Goal: Information Seeking & Learning: Learn about a topic

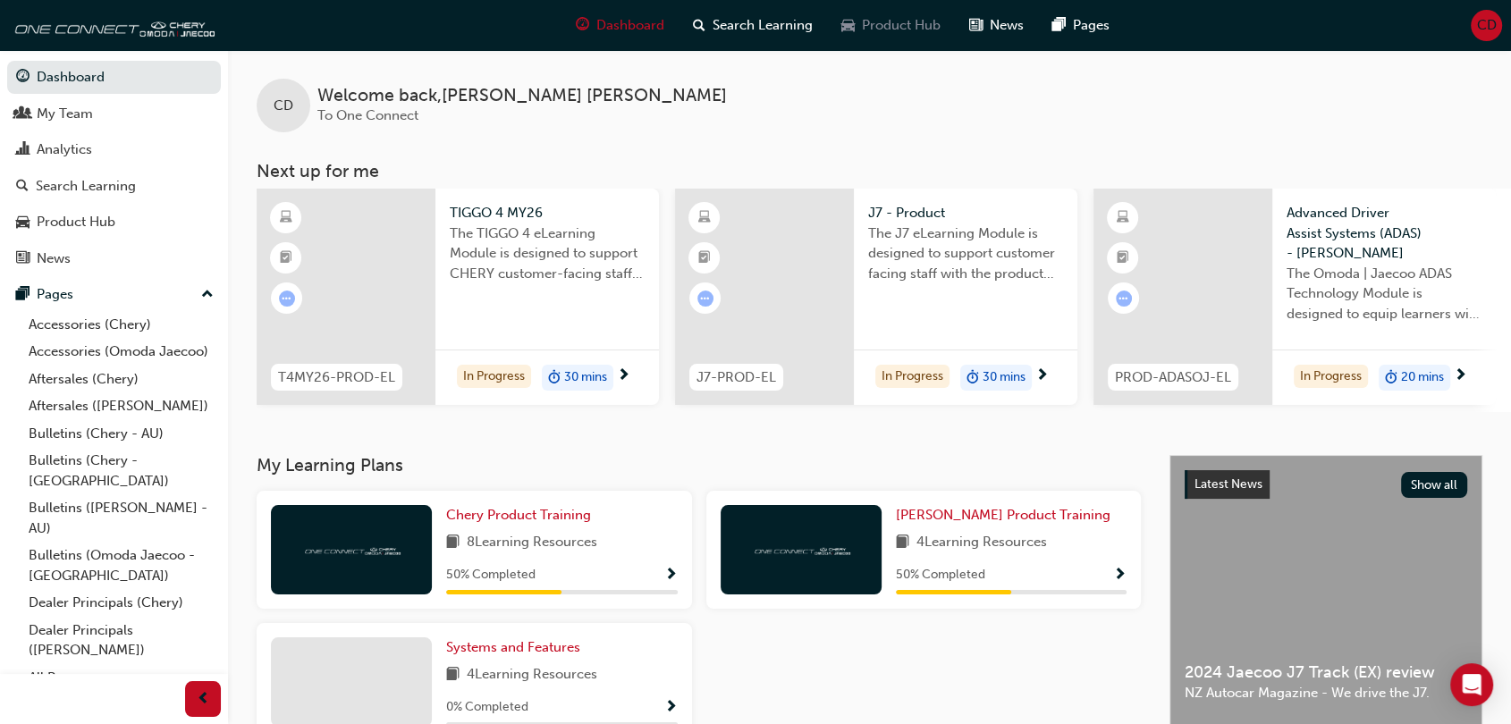
click at [923, 28] on span "Product Hub" at bounding box center [901, 25] width 79 height 21
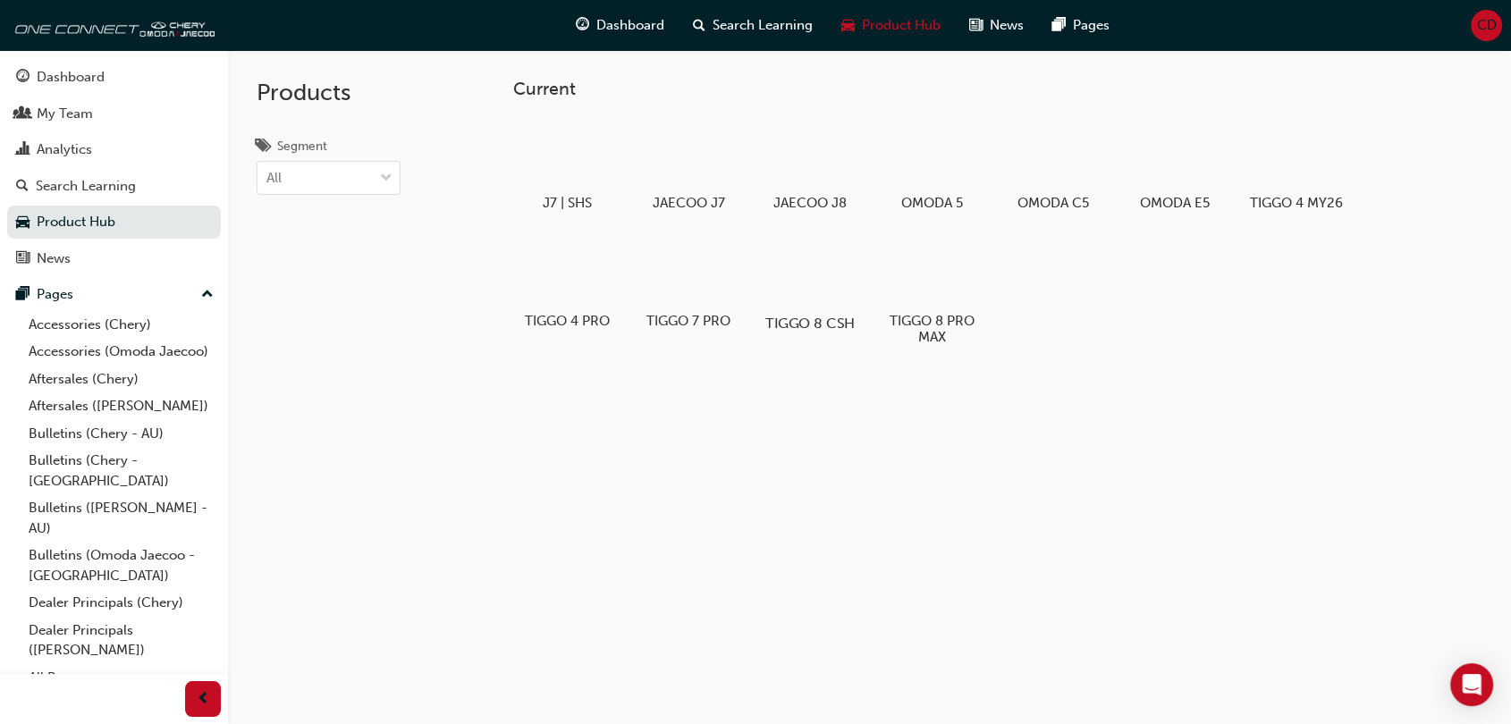
click at [833, 274] on div at bounding box center [809, 272] width 99 height 72
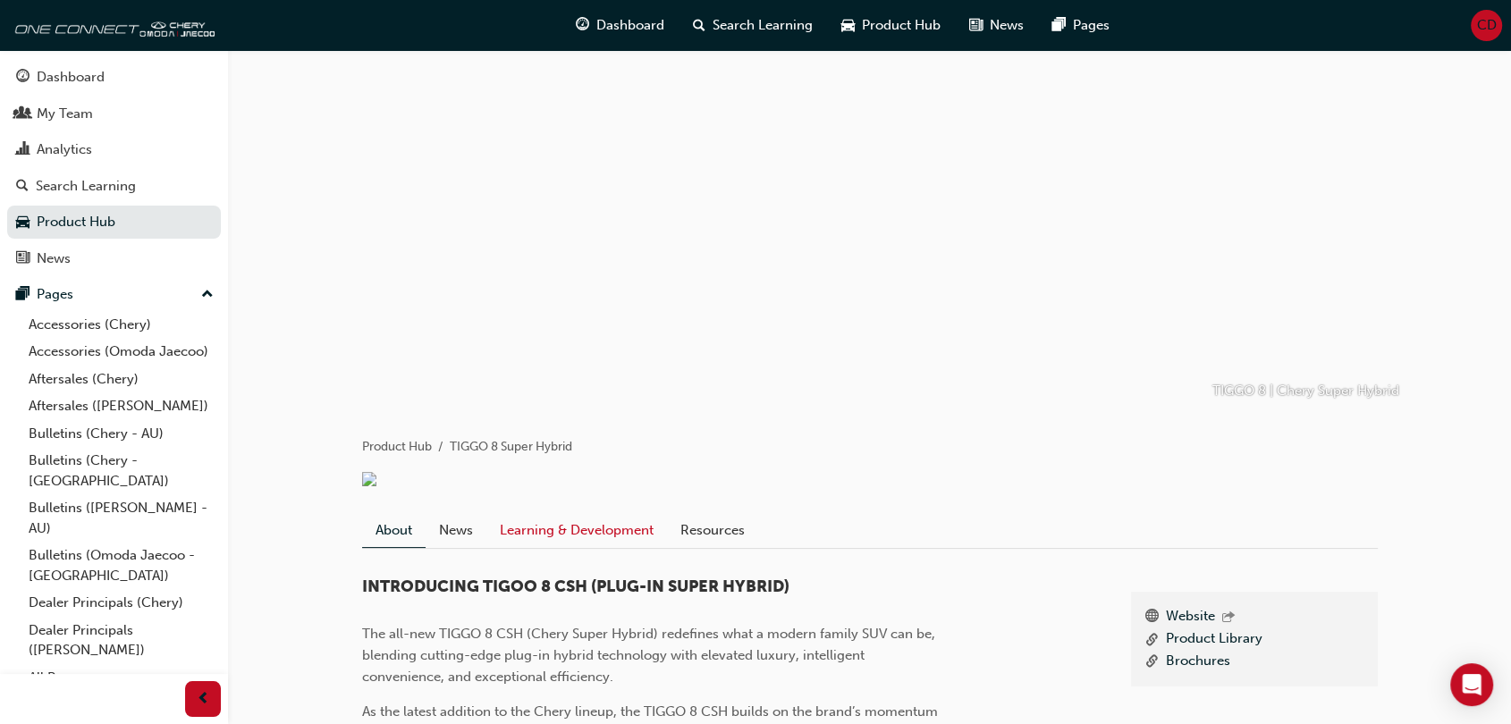
click at [596, 541] on link "Learning & Development" at bounding box center [576, 530] width 181 height 34
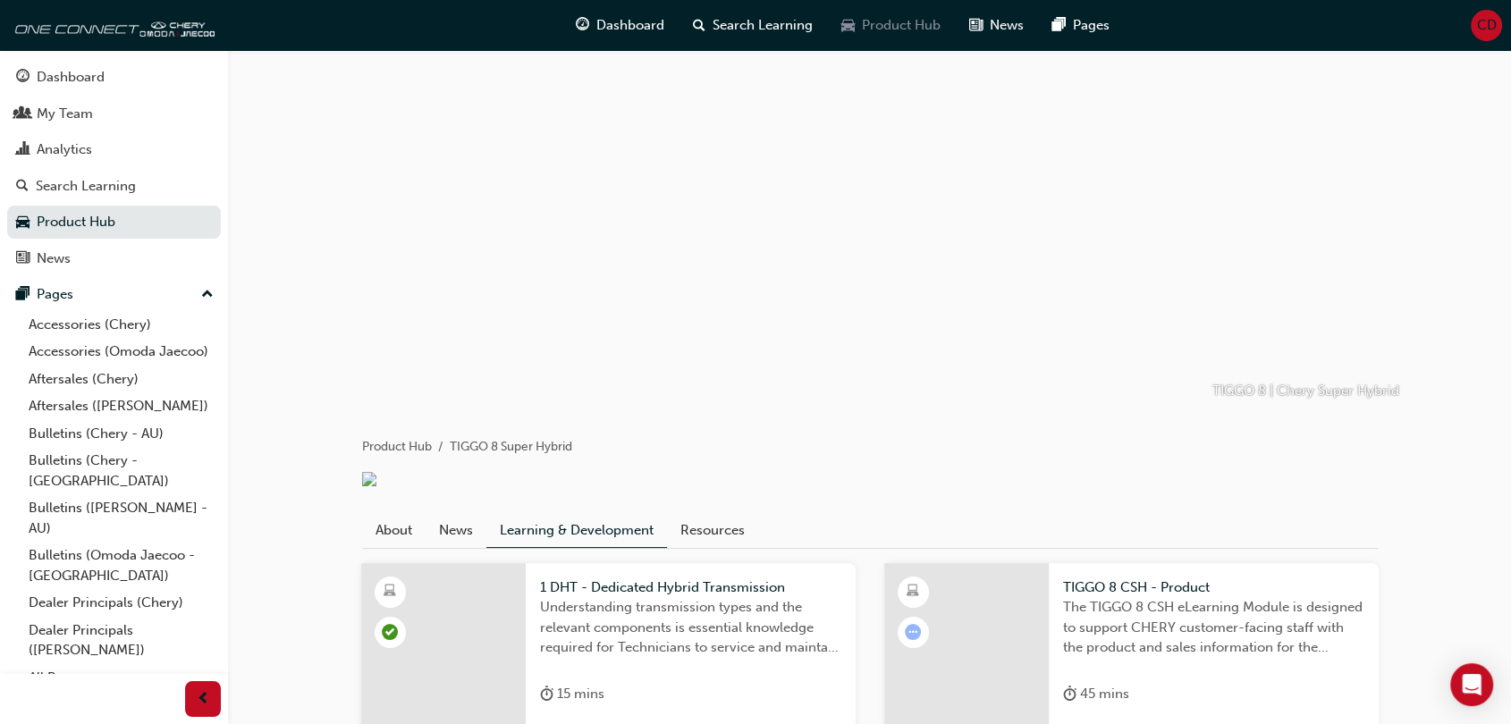
click at [893, 13] on div "Product Hub" at bounding box center [891, 25] width 128 height 37
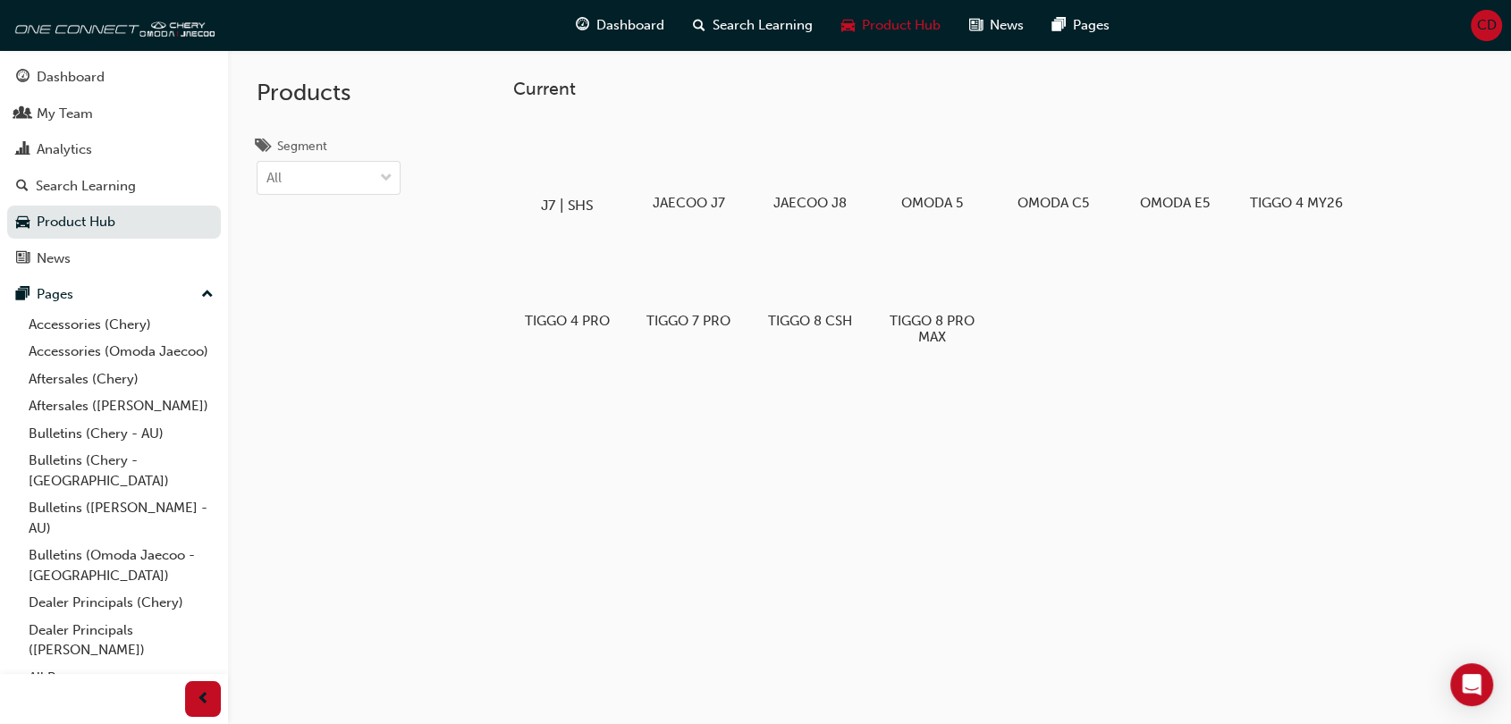
click at [570, 160] on div at bounding box center [566, 154] width 99 height 72
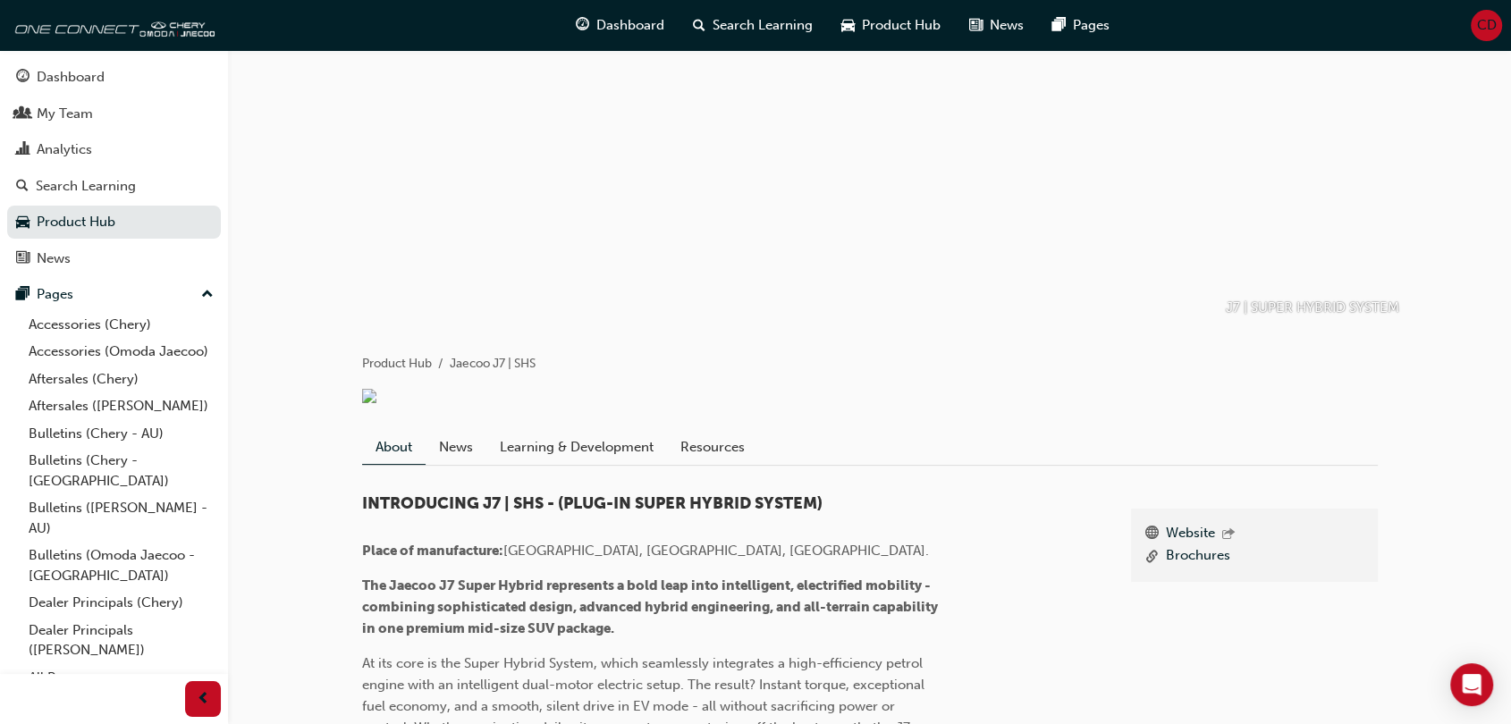
scroll to position [298, 0]
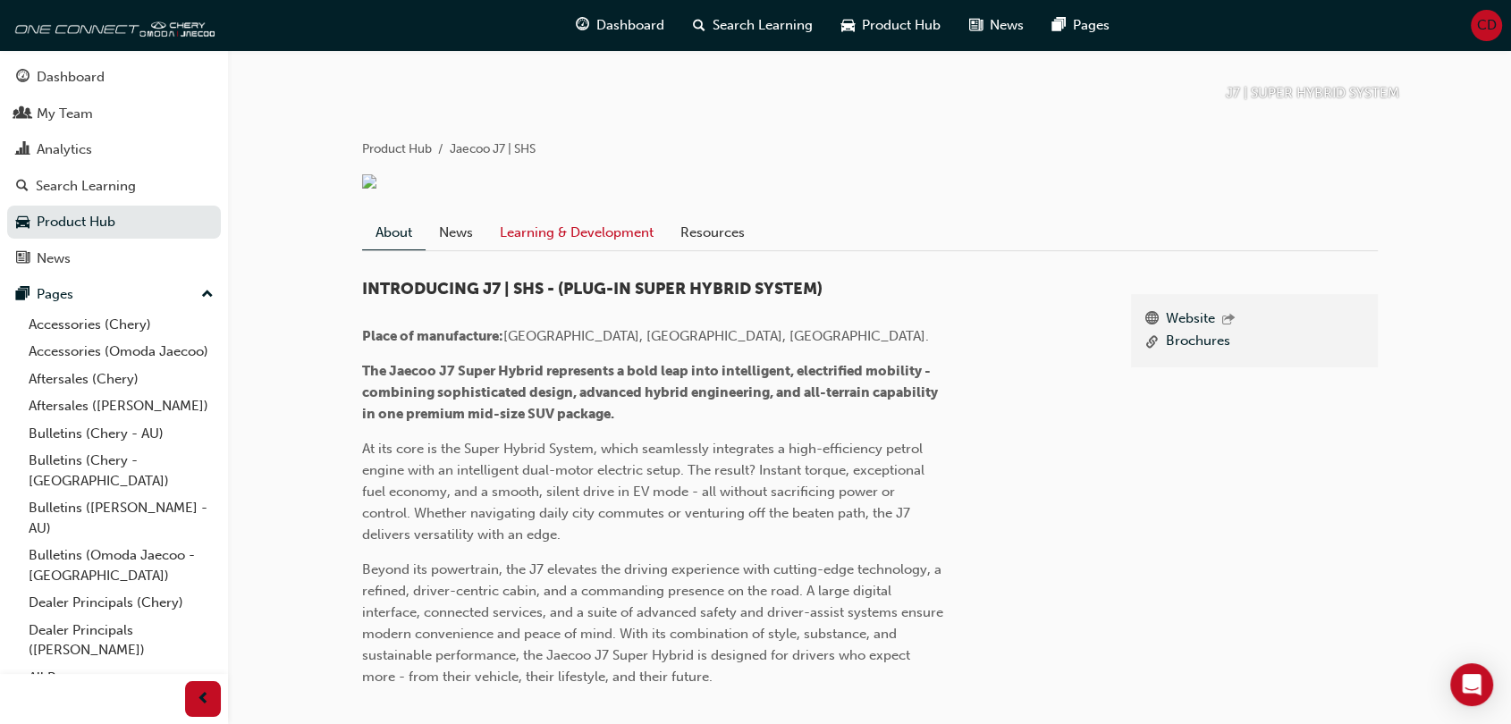
click at [606, 238] on link "Learning & Development" at bounding box center [576, 232] width 181 height 34
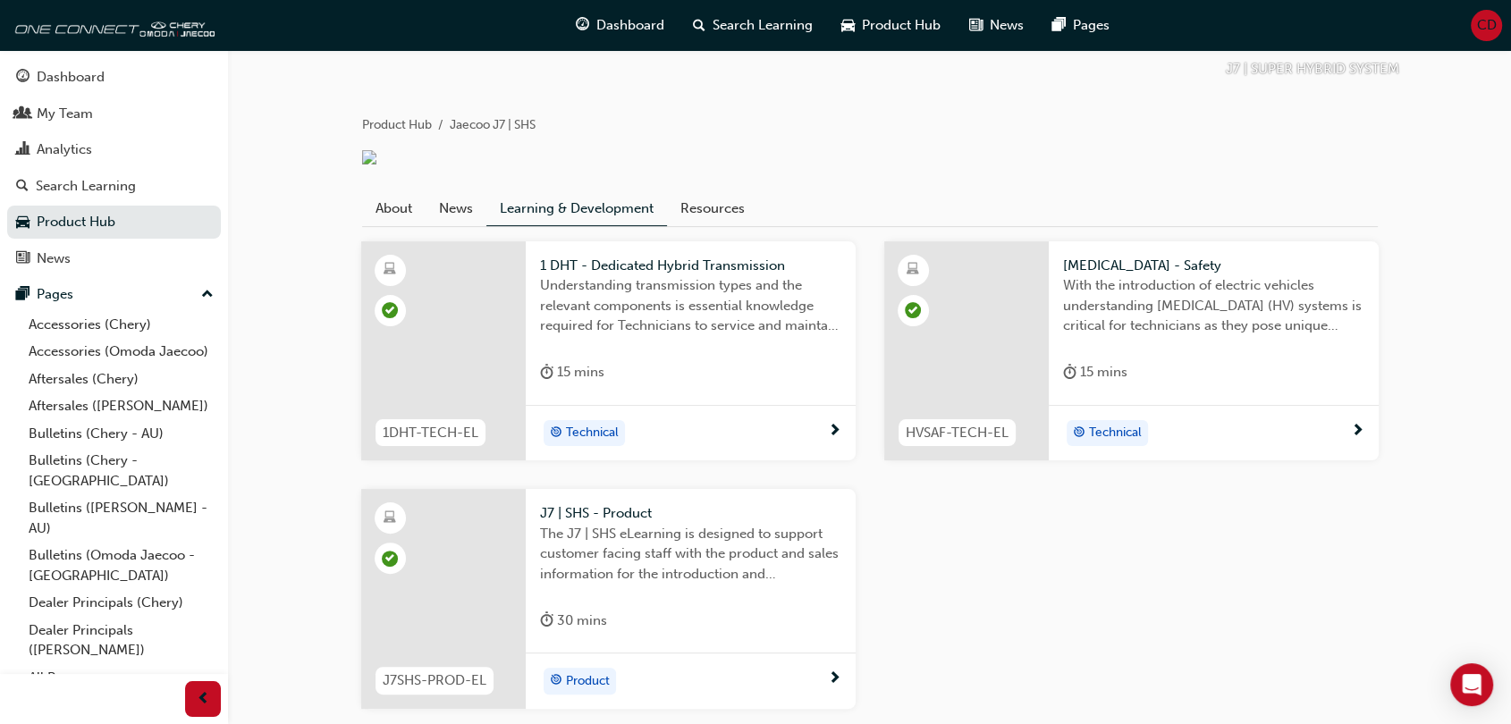
scroll to position [456, 0]
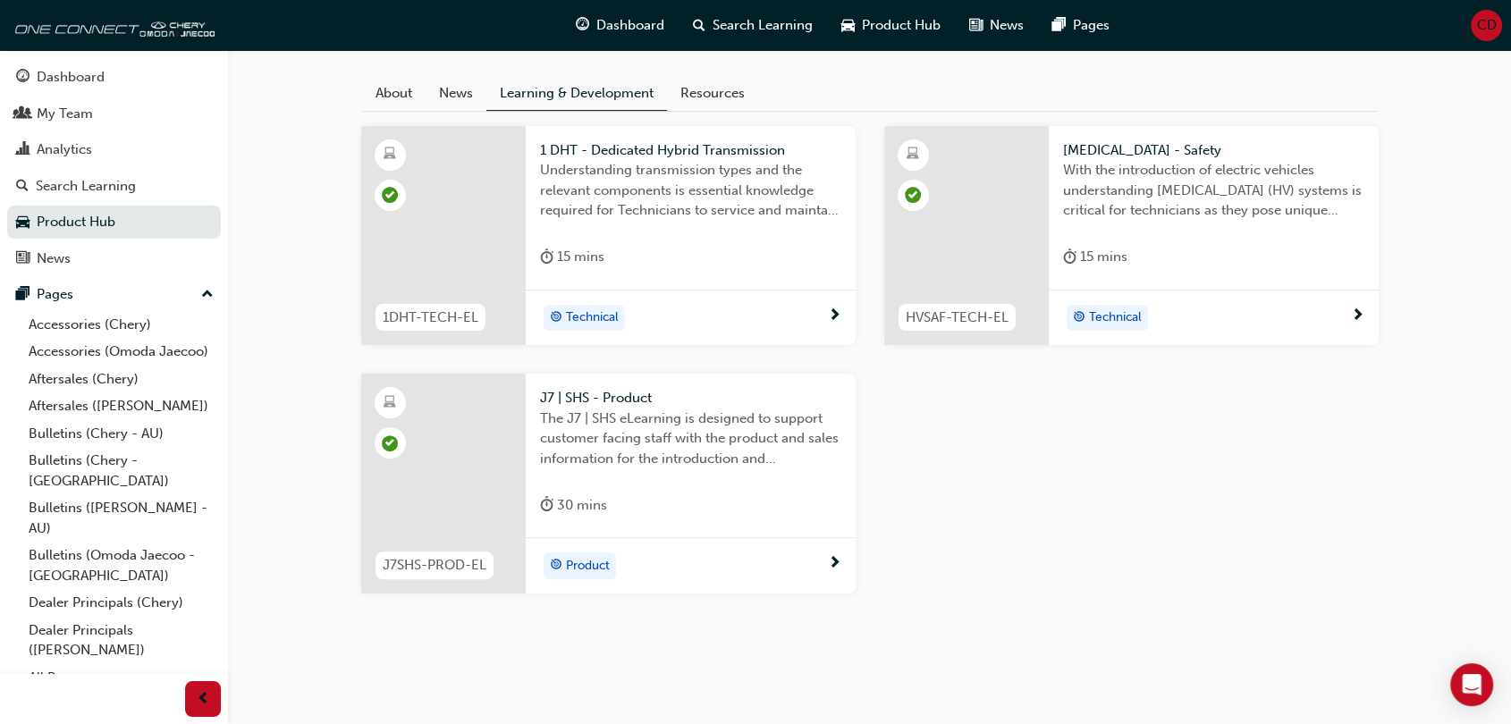
click at [594, 173] on span "Understanding transmission types and the relevant components is essential knowl…" at bounding box center [690, 190] width 301 height 61
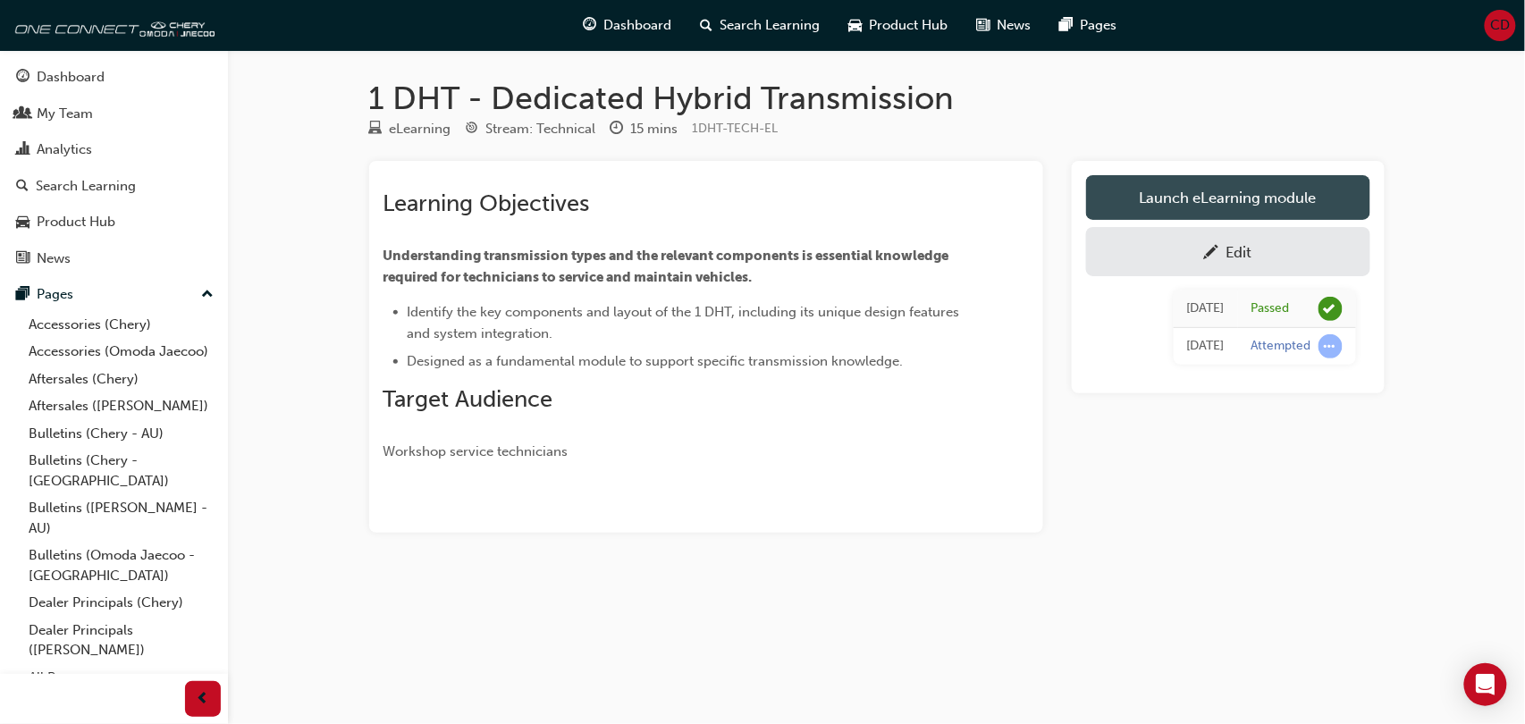
click at [1212, 203] on link "Launch eLearning module" at bounding box center [1228, 197] width 284 height 45
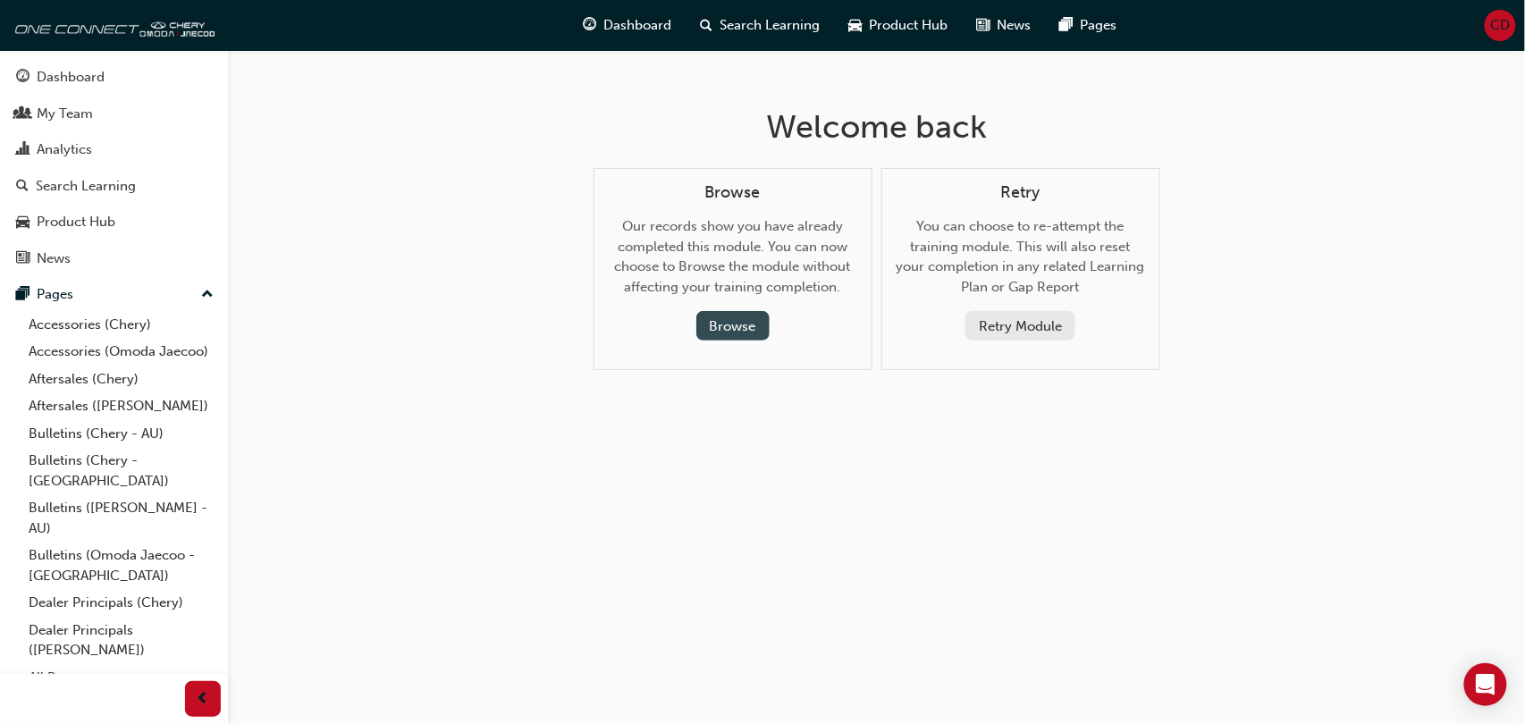
click at [747, 327] on button "Browse" at bounding box center [732, 325] width 73 height 29
click at [718, 316] on button "Browse" at bounding box center [732, 325] width 73 height 29
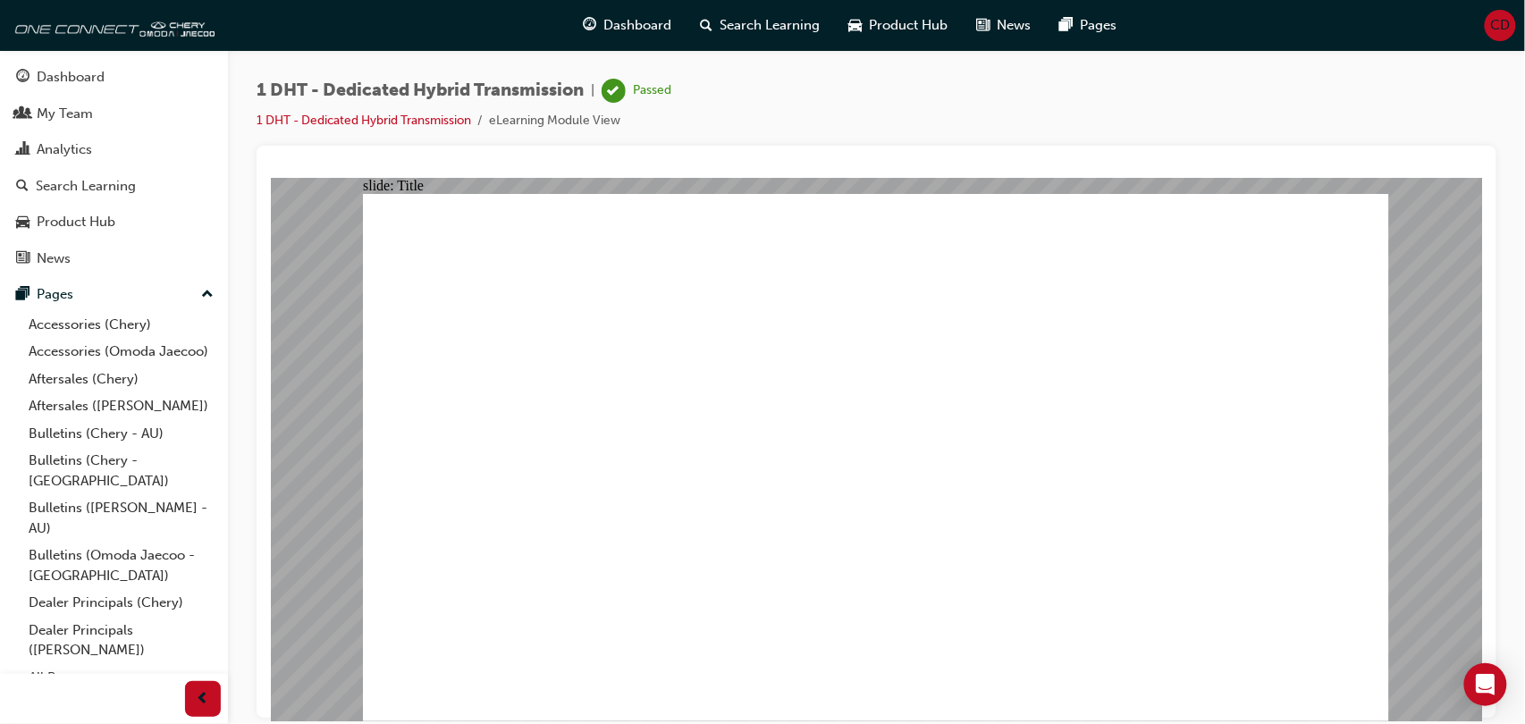
click at [1509, 26] on span "CD" at bounding box center [1501, 25] width 20 height 21
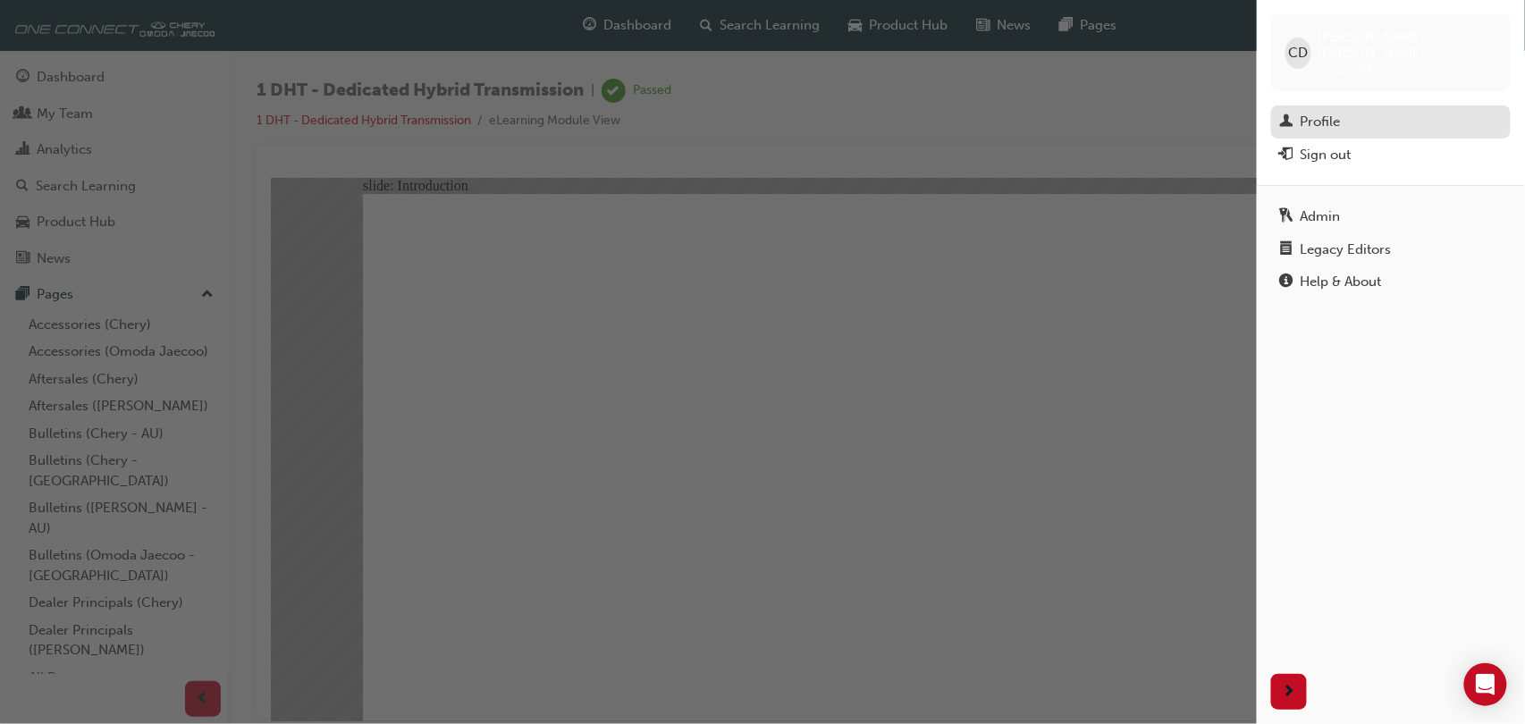
click at [1342, 111] on div "Profile" at bounding box center [1391, 122] width 222 height 22
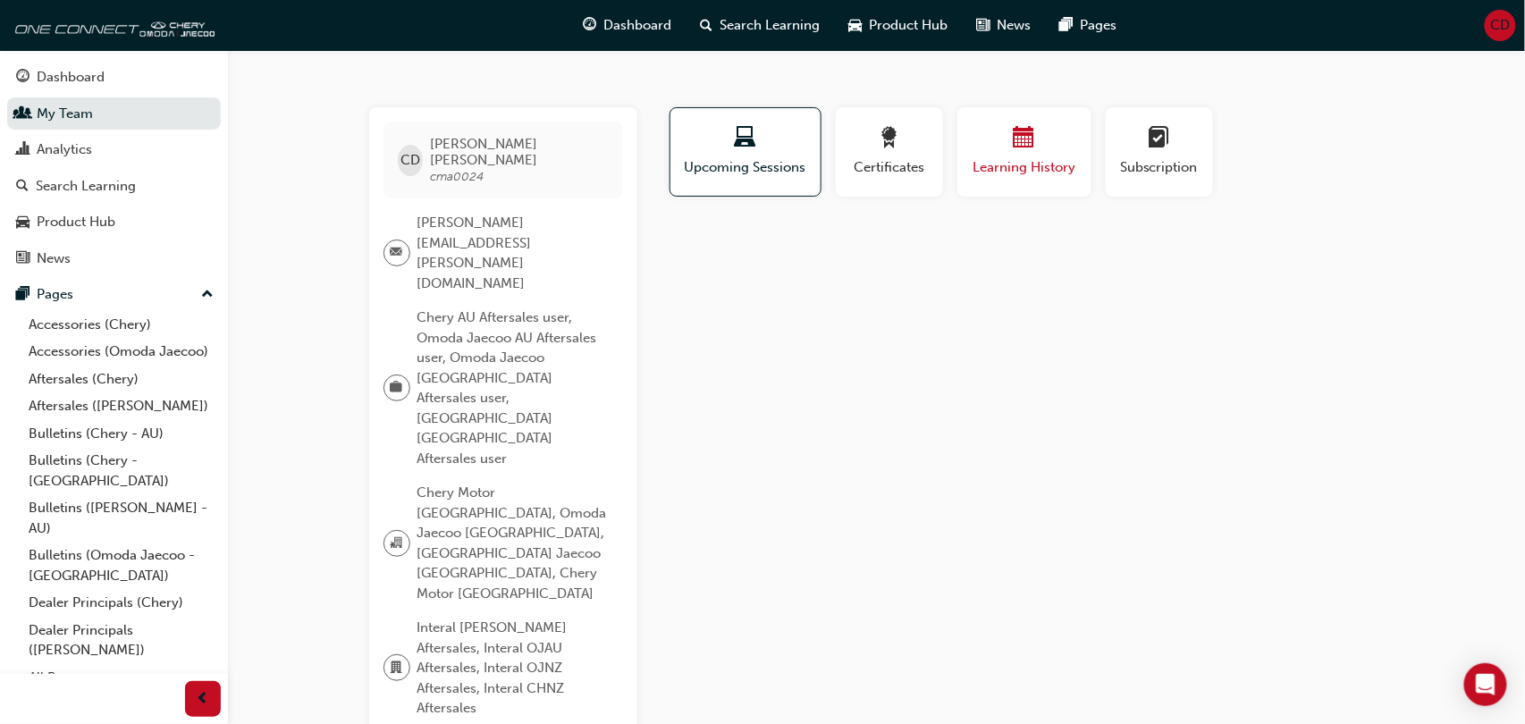
click at [1040, 159] on span "Learning History" at bounding box center [1024, 167] width 107 height 21
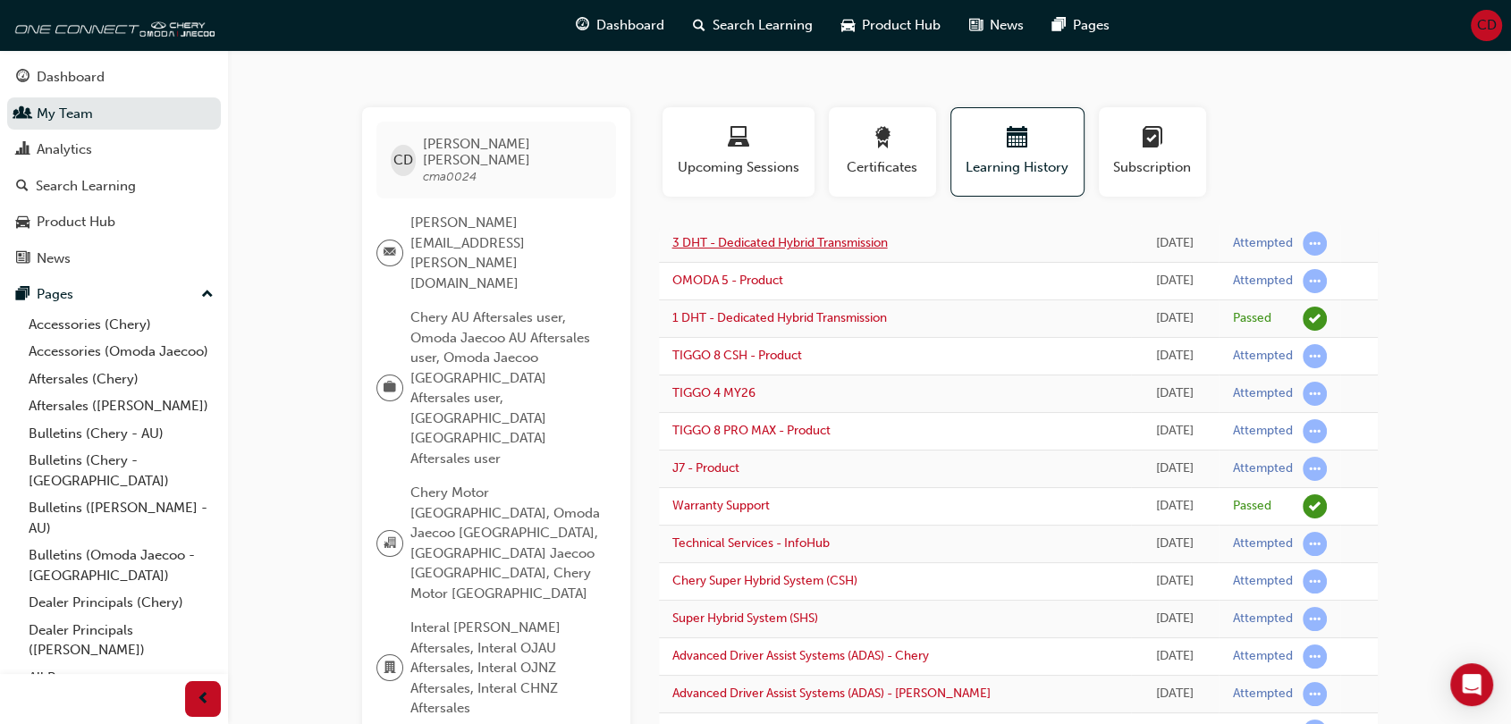
click at [795, 236] on link "3 DHT - Dedicated Hybrid Transmission" at bounding box center [779, 242] width 215 height 15
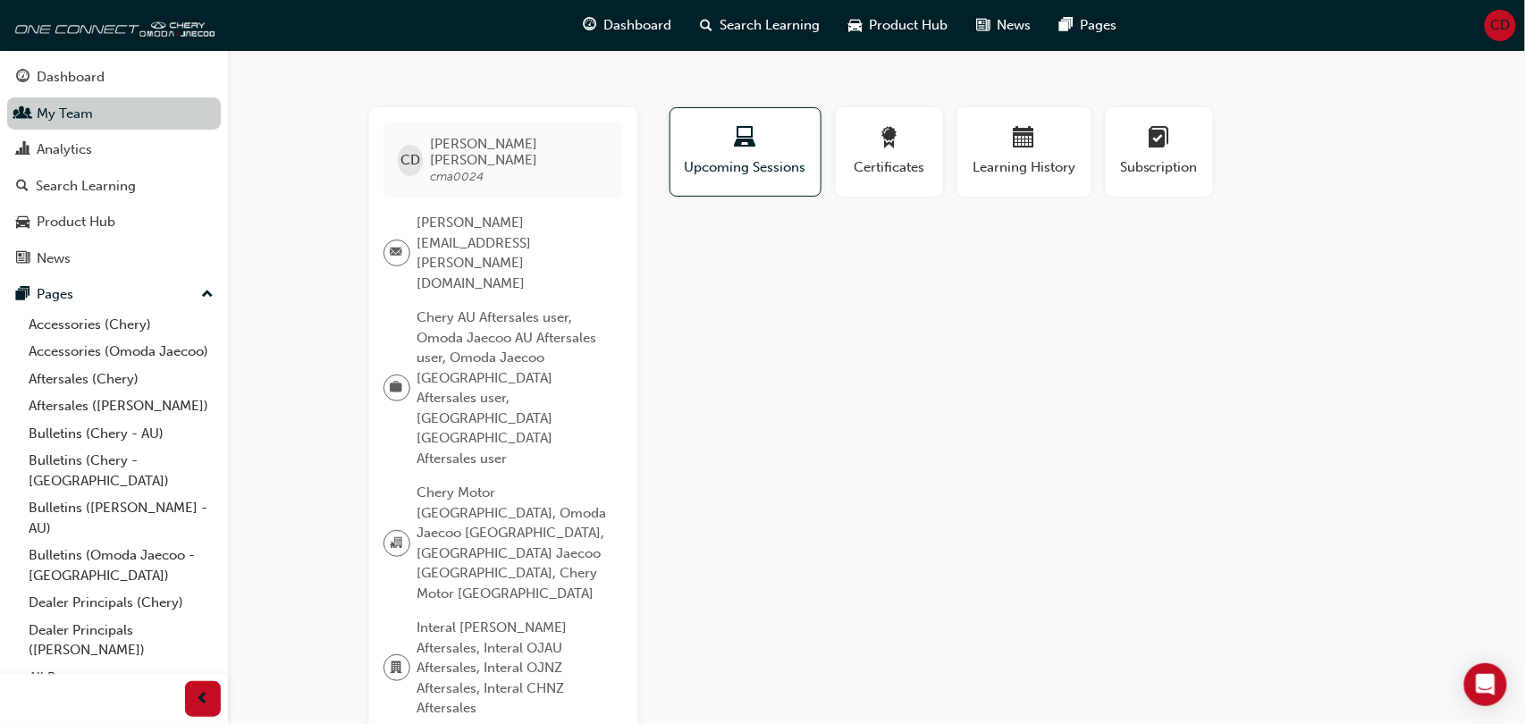
click at [92, 114] on link "My Team" at bounding box center [114, 113] width 214 height 33
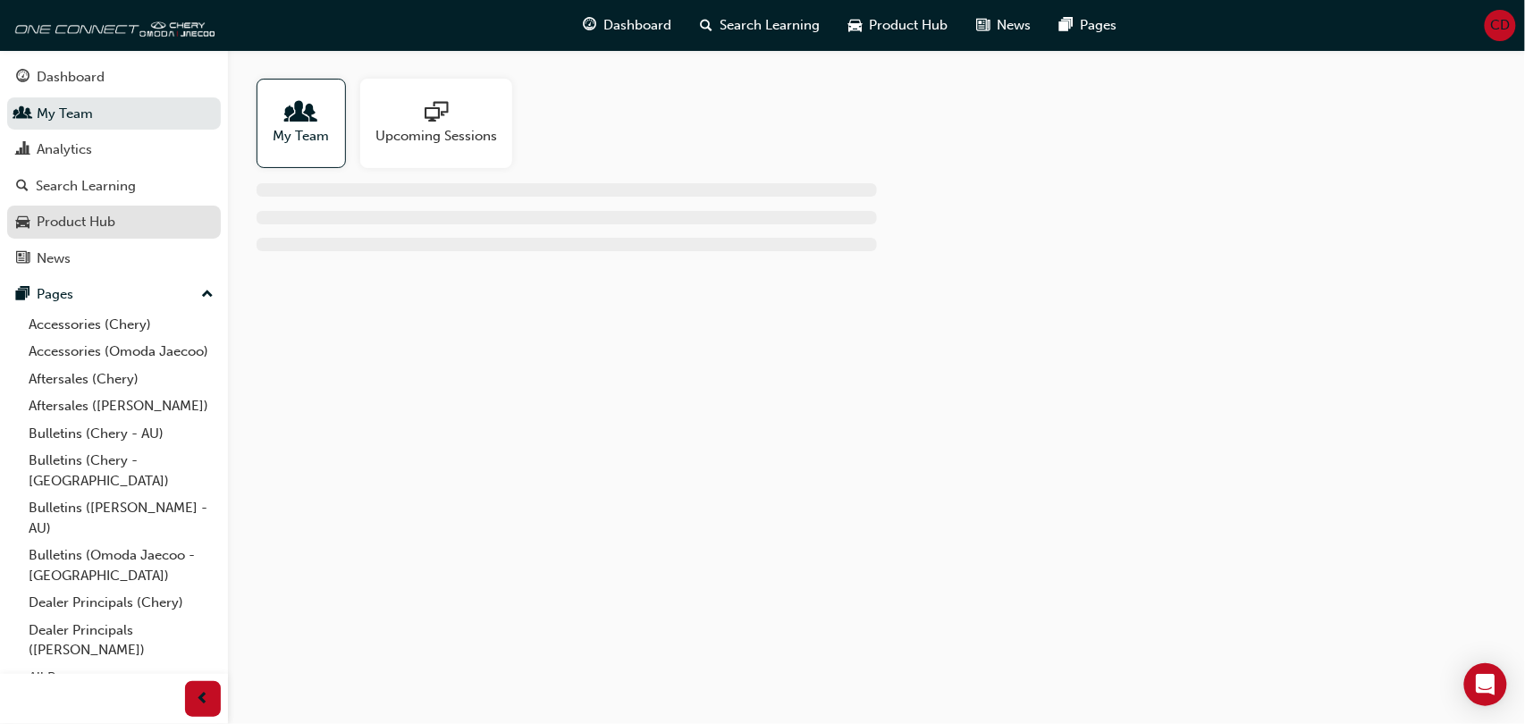
click at [105, 209] on link "Product Hub" at bounding box center [114, 222] width 214 height 33
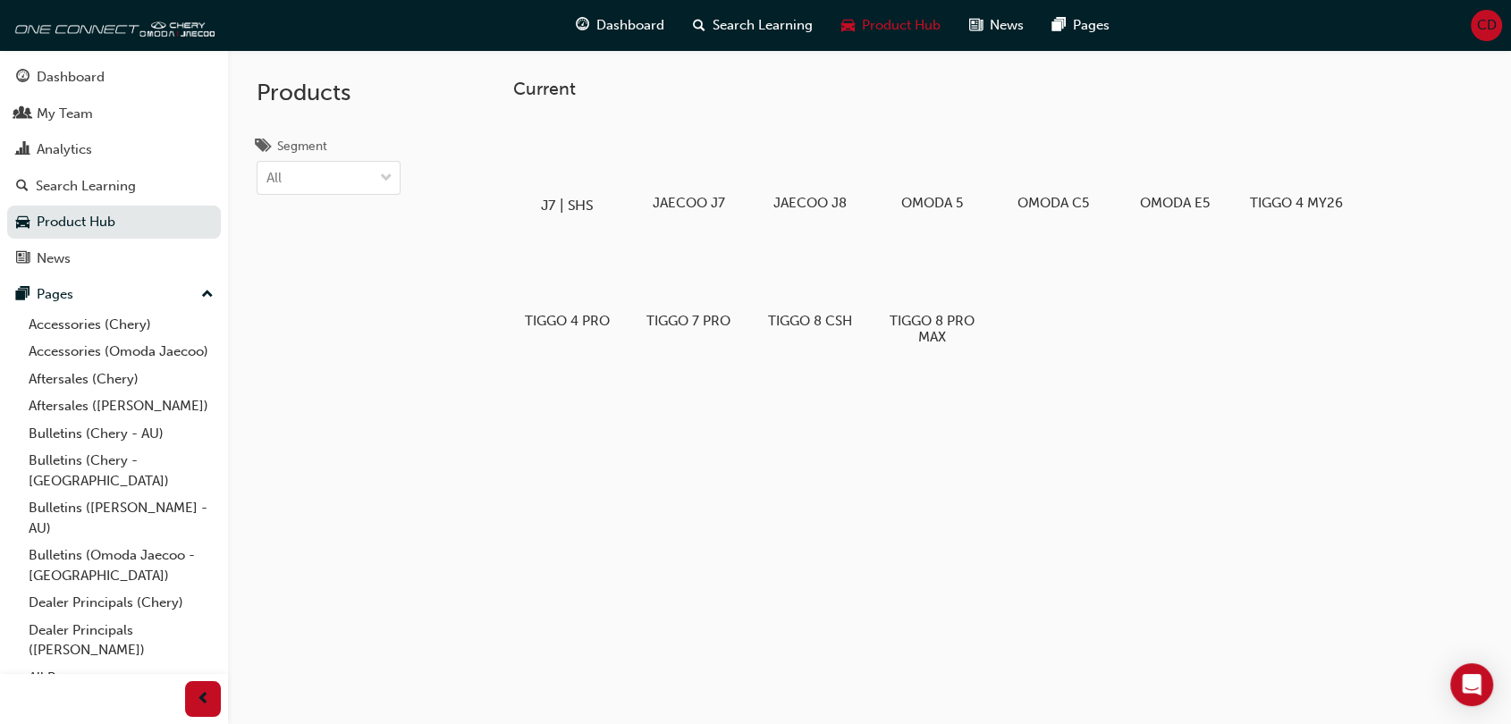
click at [554, 170] on div at bounding box center [566, 154] width 99 height 72
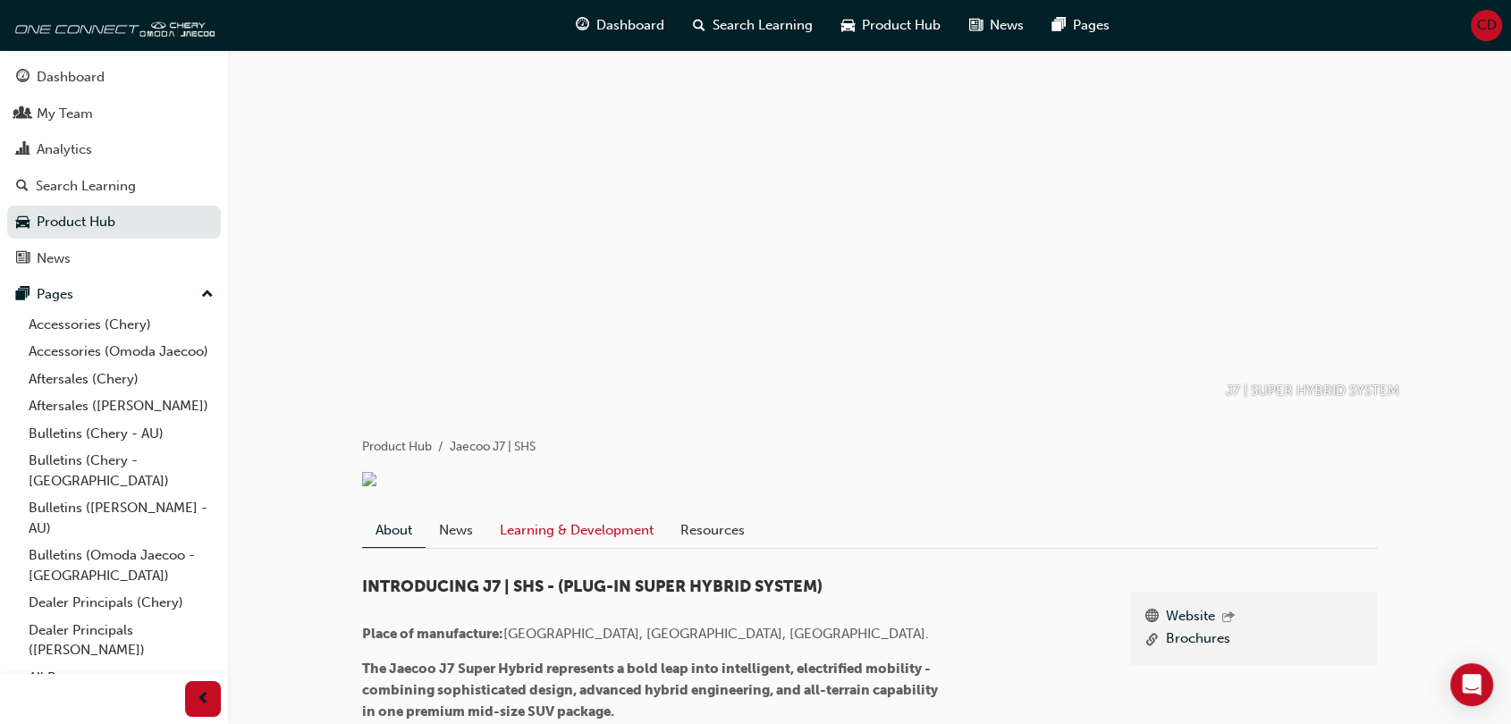
click at [518, 547] on link "Learning & Development" at bounding box center [576, 530] width 181 height 34
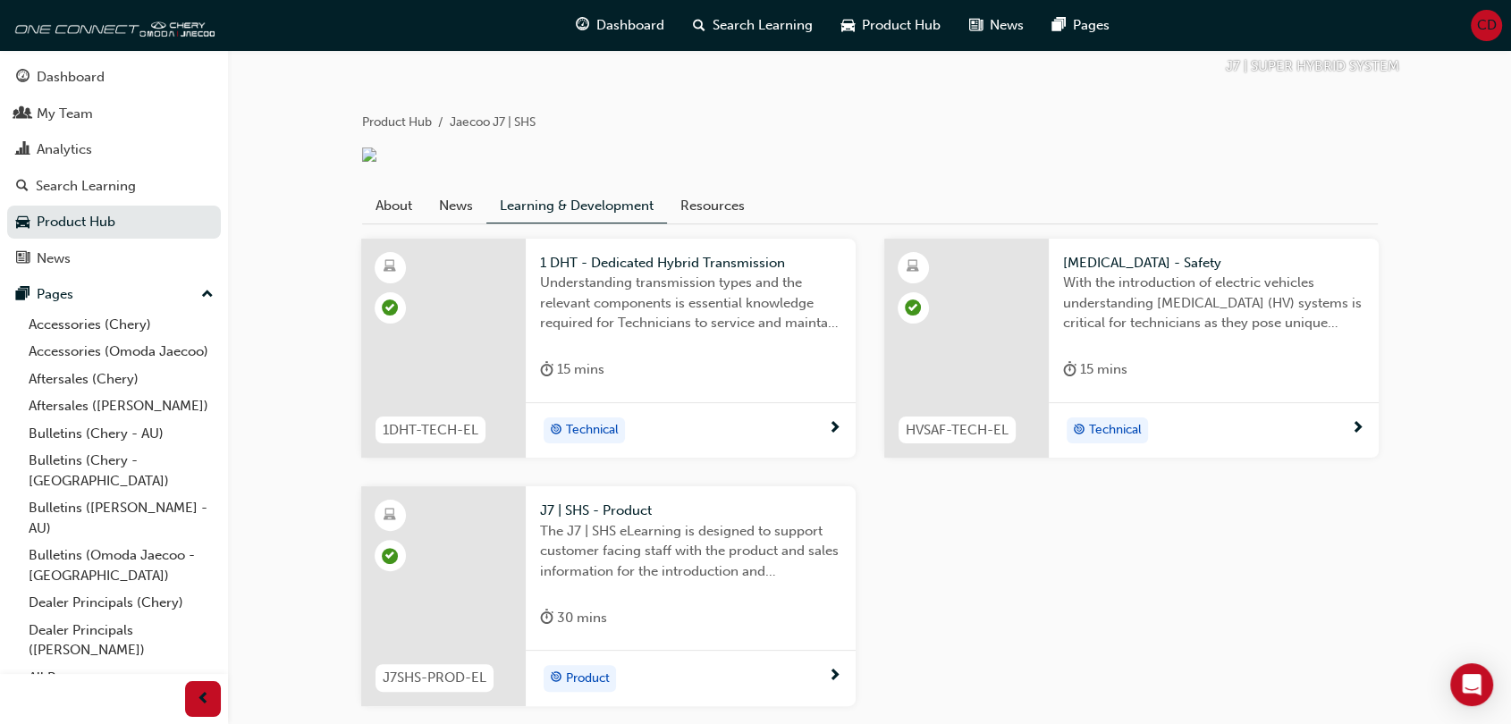
scroll to position [456, 0]
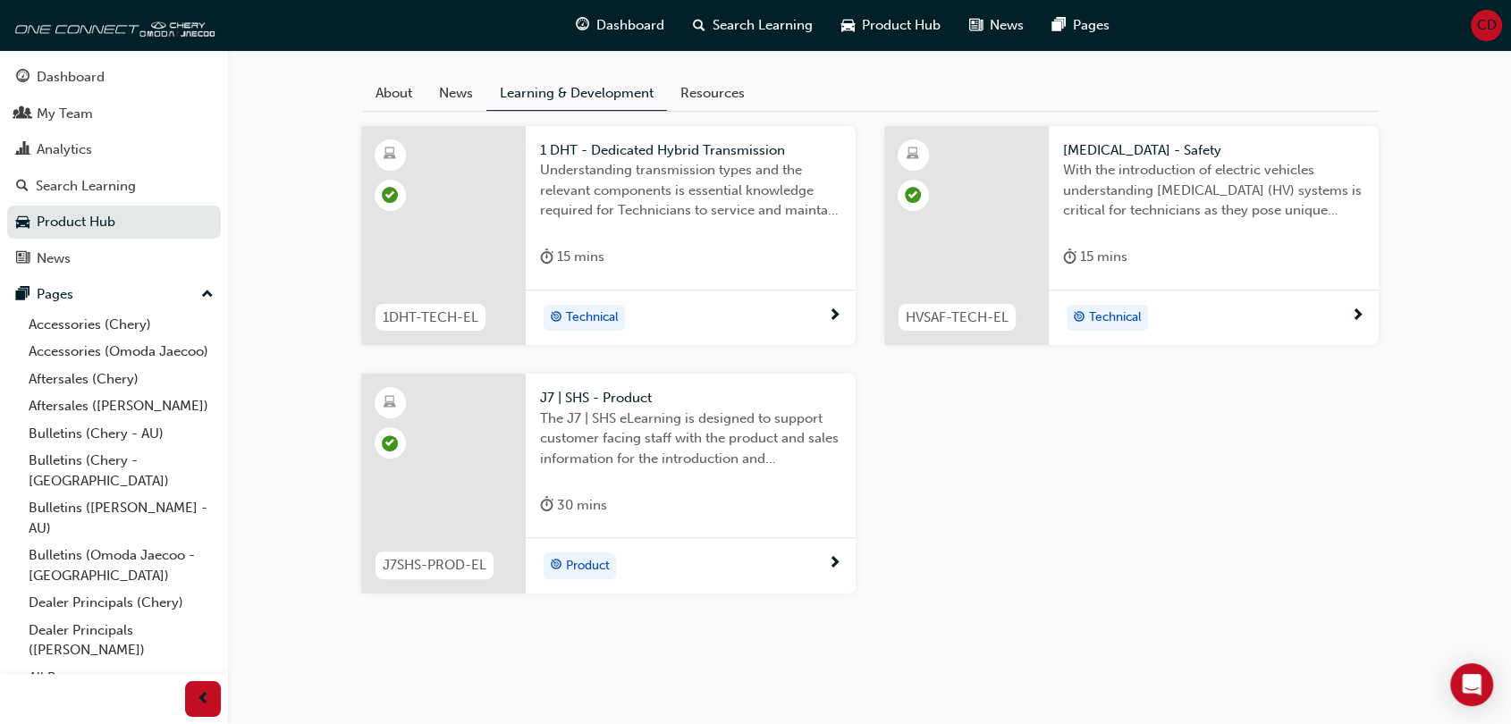
click at [643, 202] on span "Understanding transmission types and the relevant components is essential knowl…" at bounding box center [690, 190] width 301 height 61
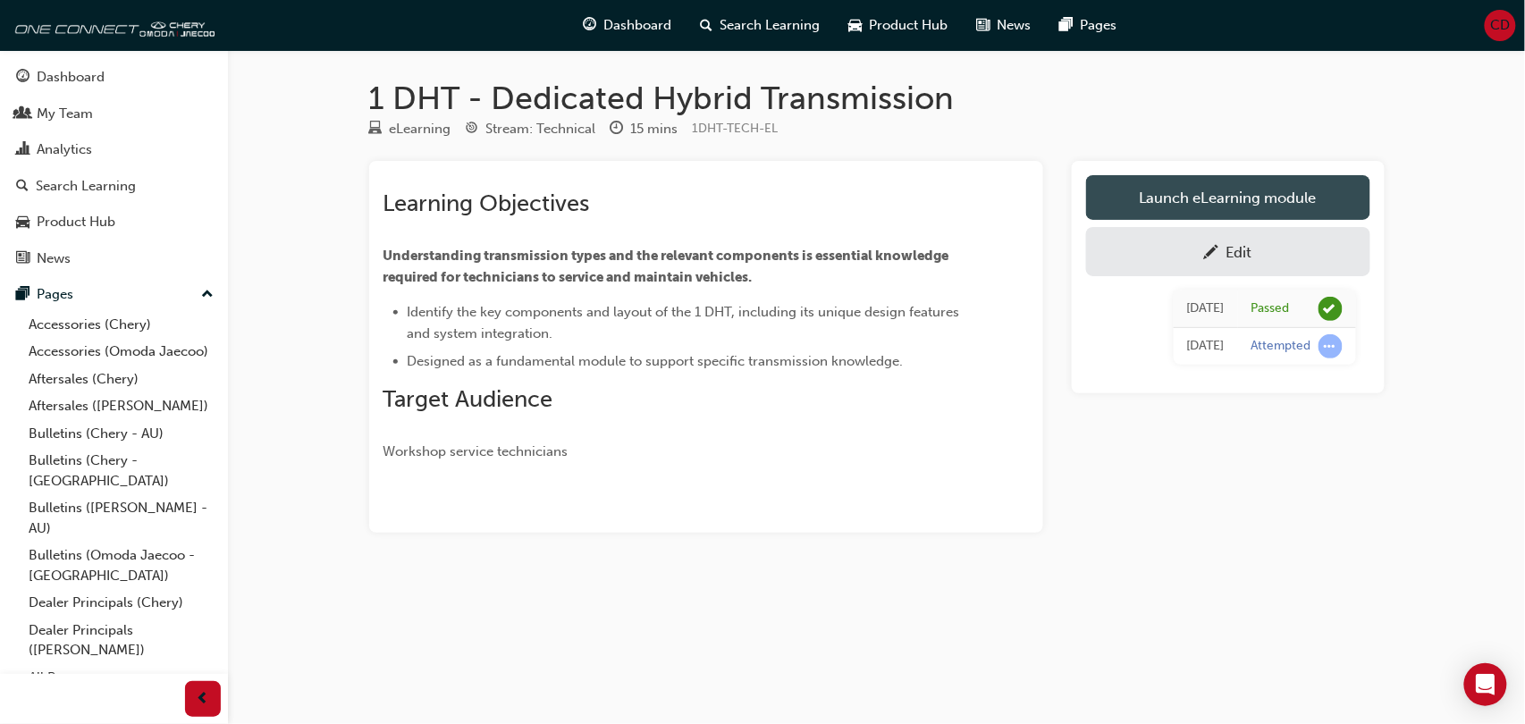
click at [1153, 190] on link "Launch eLearning module" at bounding box center [1228, 197] width 284 height 45
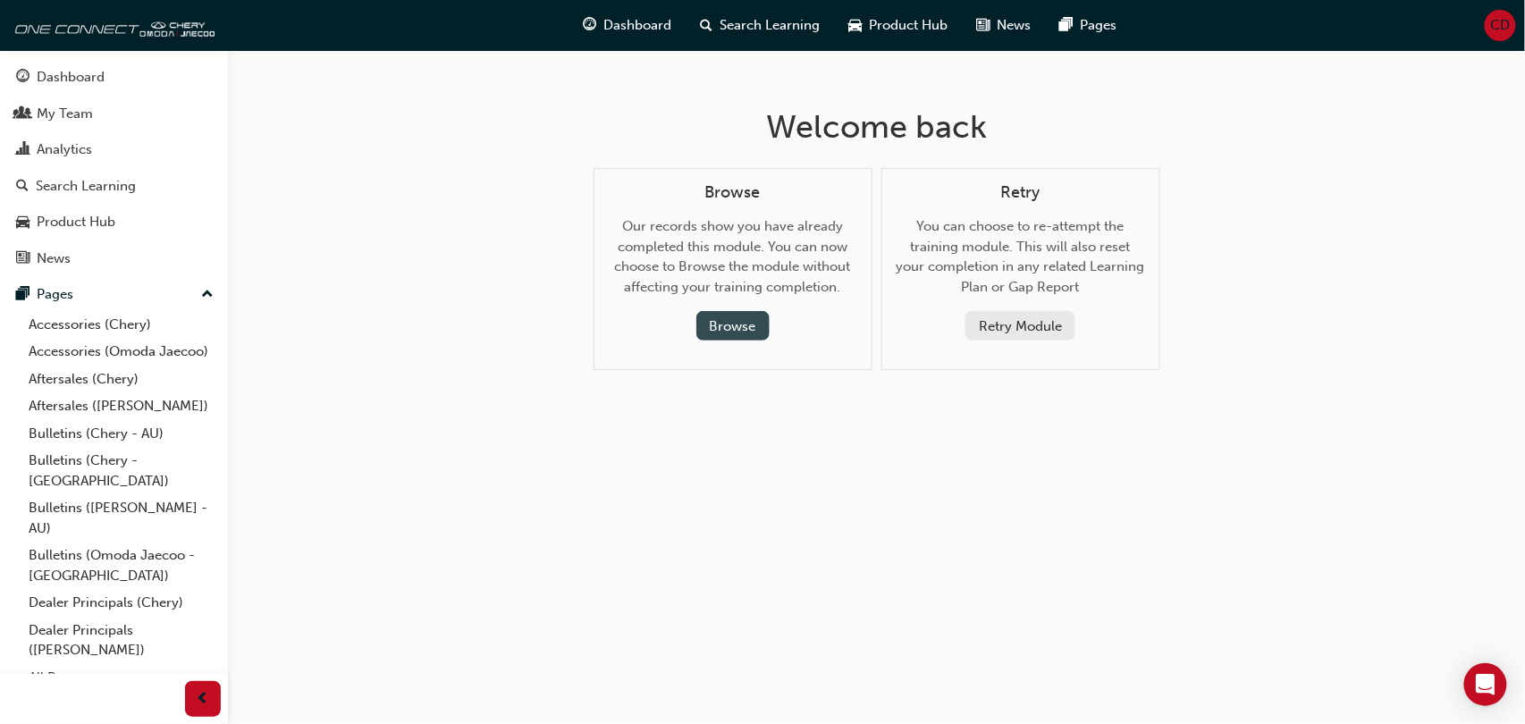
click at [716, 323] on button "Browse" at bounding box center [732, 325] width 73 height 29
